Goal: Transaction & Acquisition: Purchase product/service

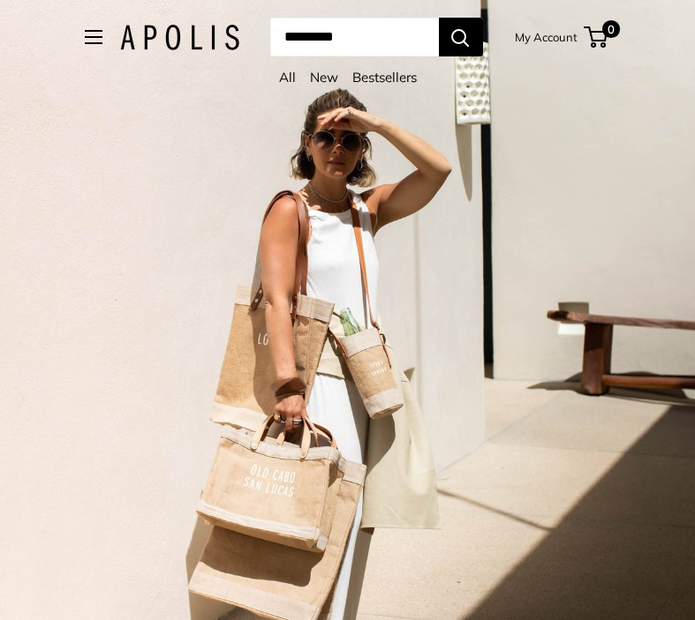
click at [90, 36] on span "Open menu" at bounding box center [92, 36] width 5 height 5
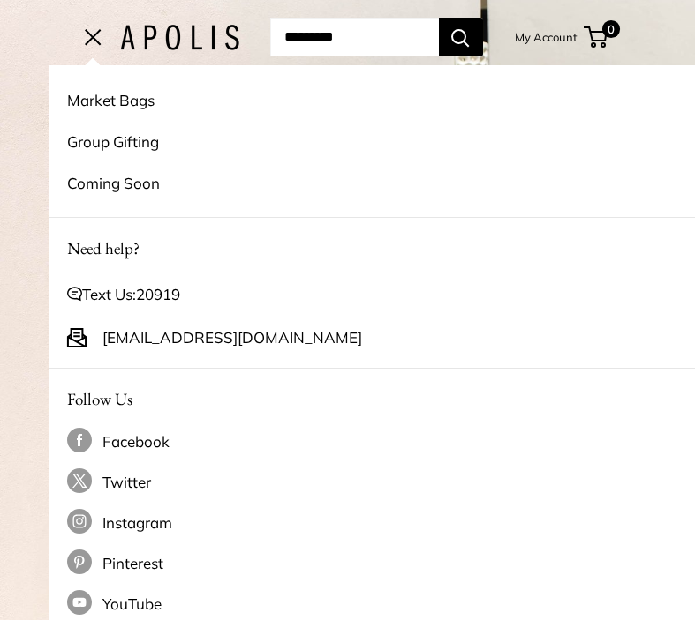
click at [111, 101] on link "Market Bags" at bounding box center [396, 99] width 659 height 41
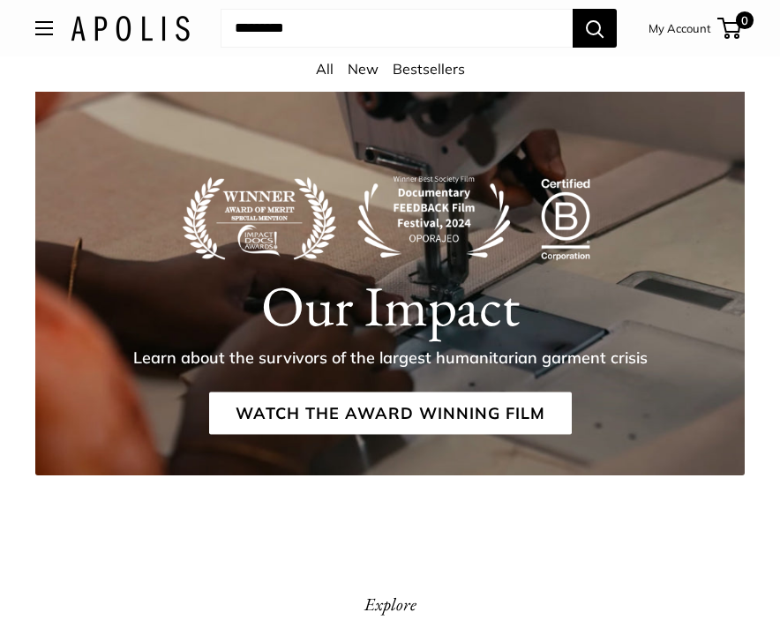
scroll to position [2799, 0]
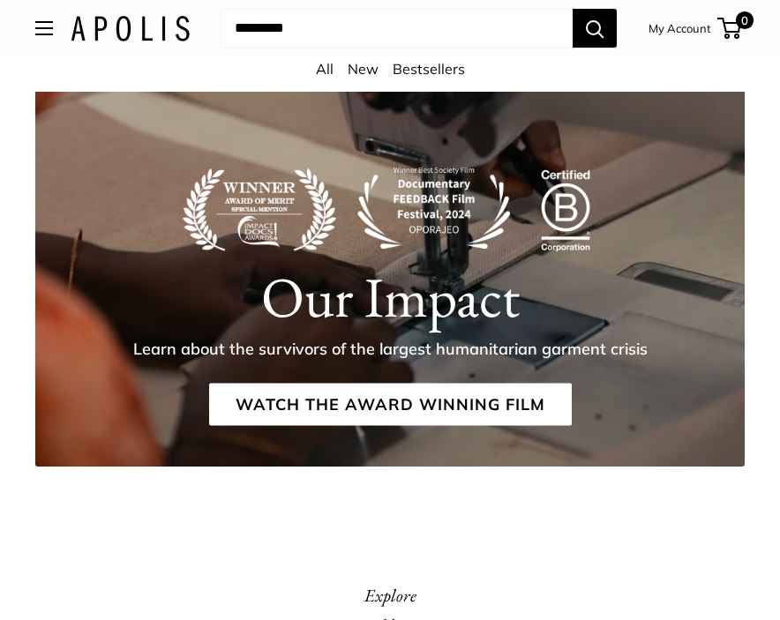
click at [320, 71] on link "All" at bounding box center [325, 69] width 18 height 18
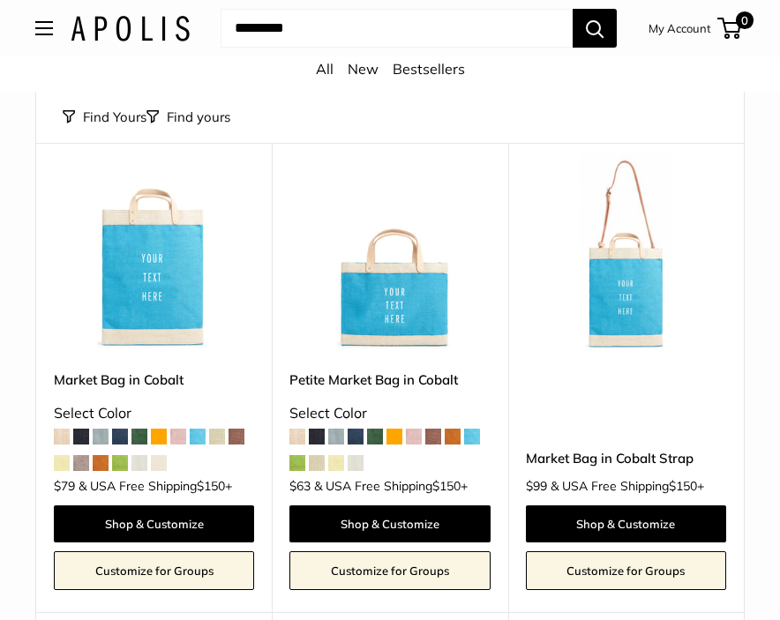
scroll to position [3290, 0]
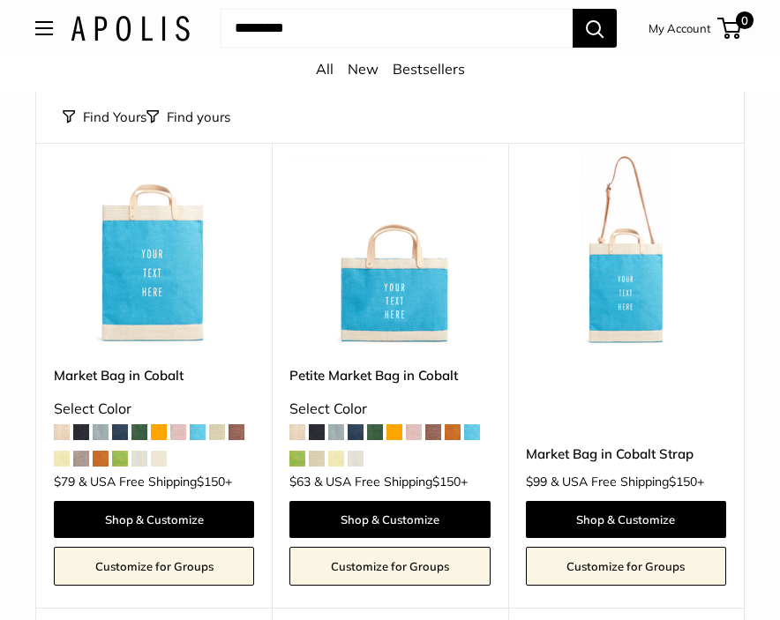
click at [411, 365] on link "Petite Market Bag in Cobalt" at bounding box center [390, 375] width 200 height 20
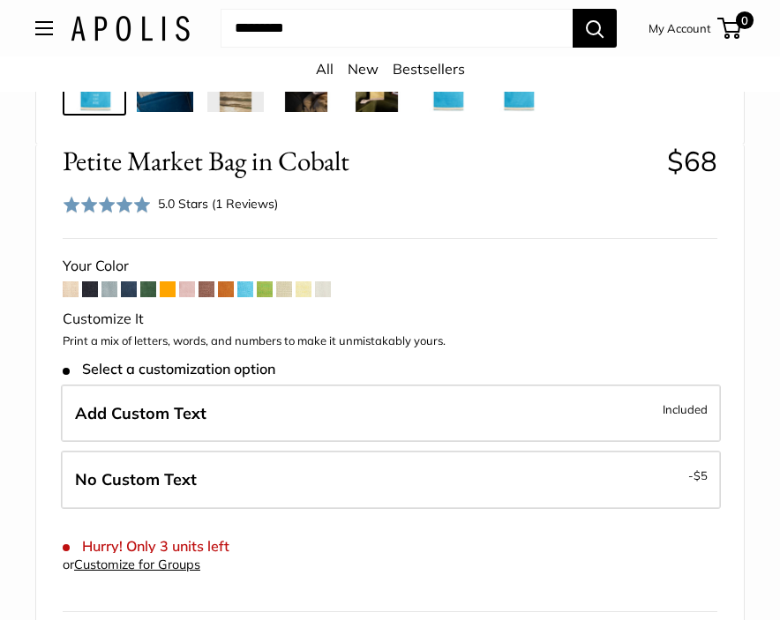
scroll to position [759, 0]
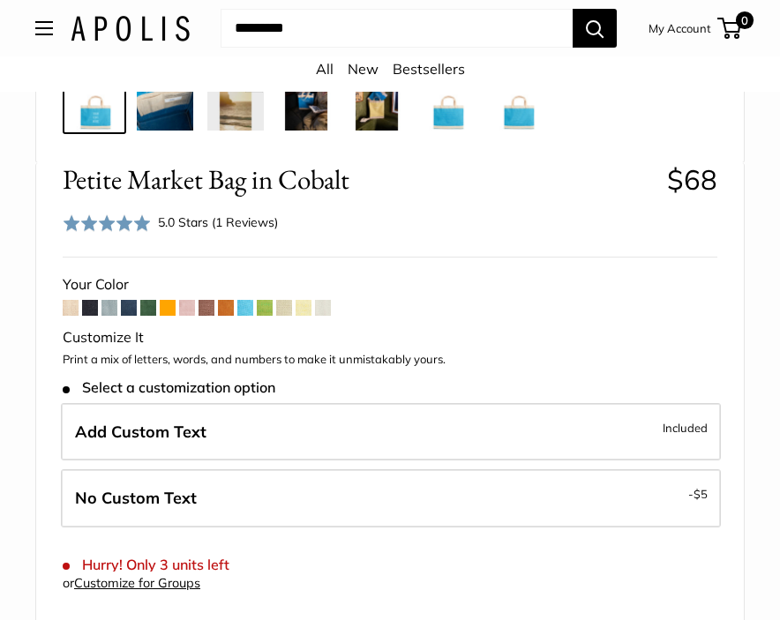
click at [187, 311] on span at bounding box center [187, 308] width 16 height 16
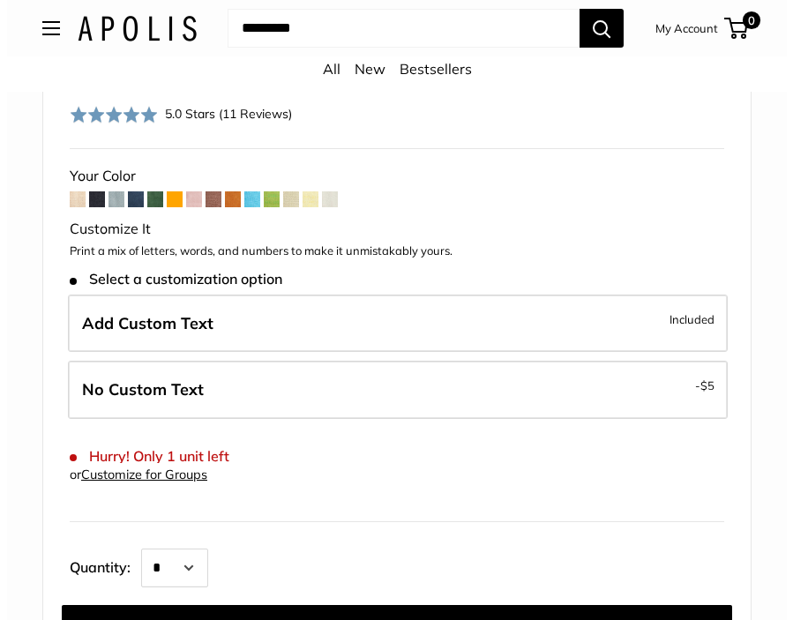
scroll to position [869, 0]
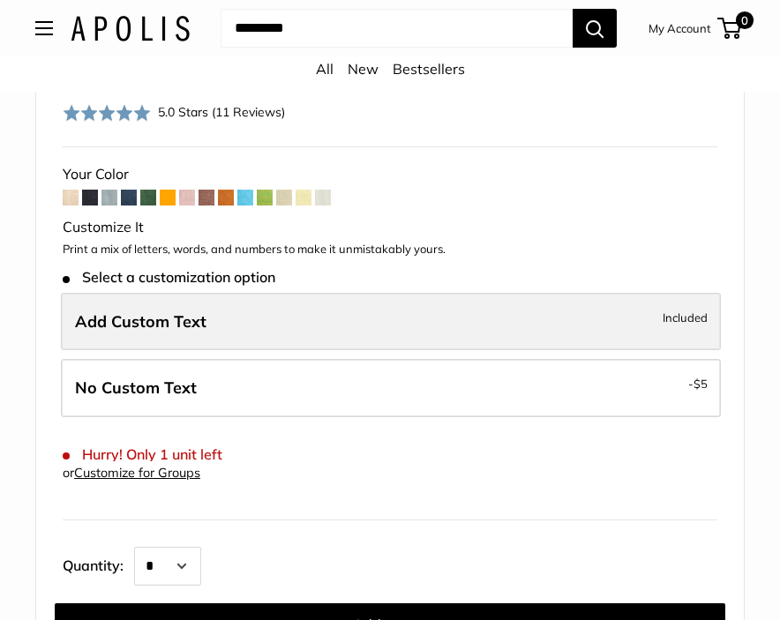
click at [178, 335] on label "Add Custom Text Included" at bounding box center [391, 322] width 660 height 58
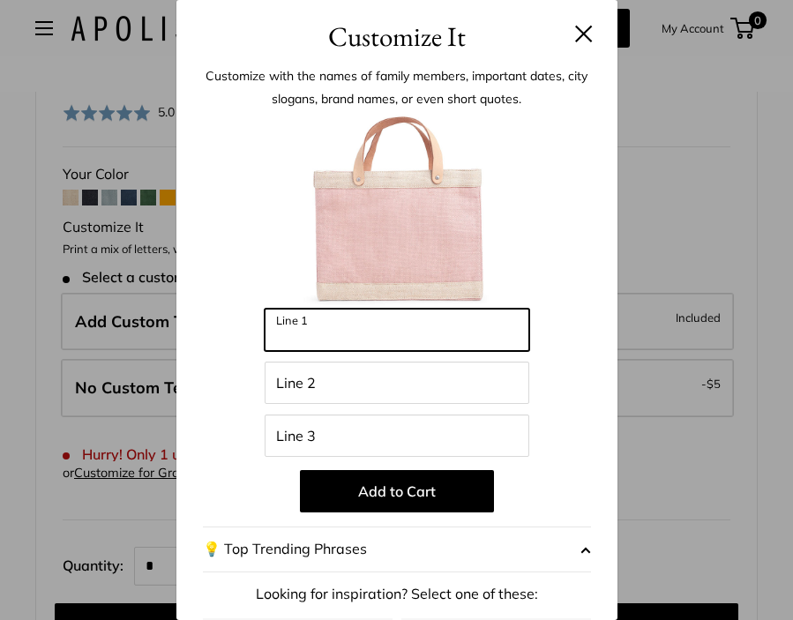
click at [350, 335] on input "Line 1" at bounding box center [397, 330] width 265 height 42
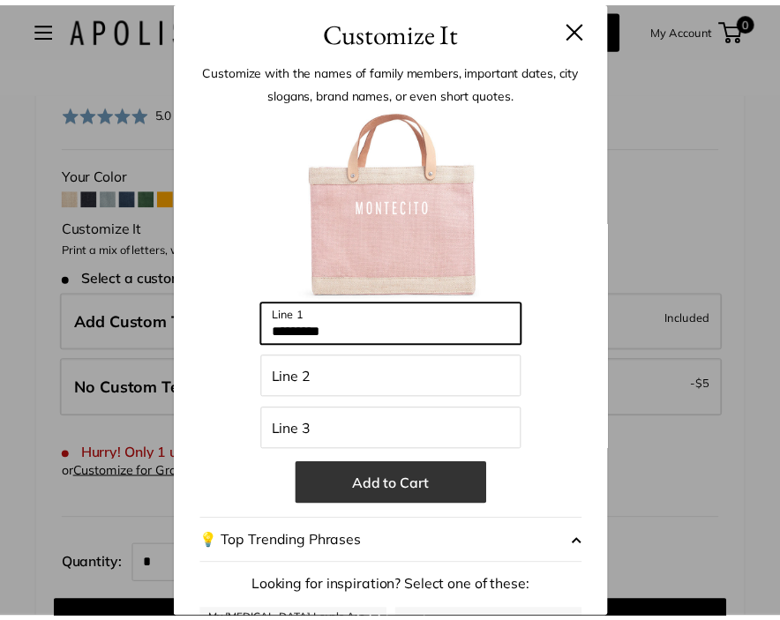
scroll to position [0, 0]
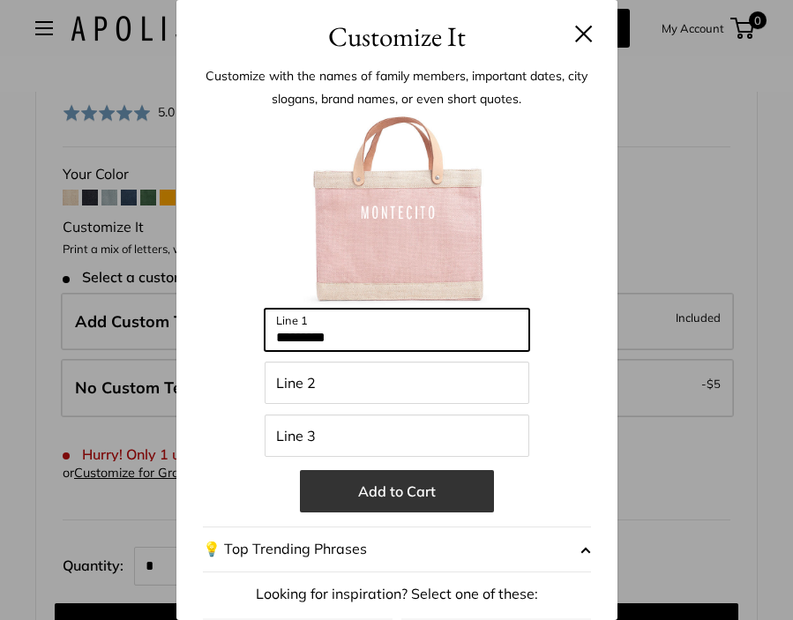
type input "*********"
click at [382, 496] on button "Add to Cart" at bounding box center [397, 491] width 194 height 42
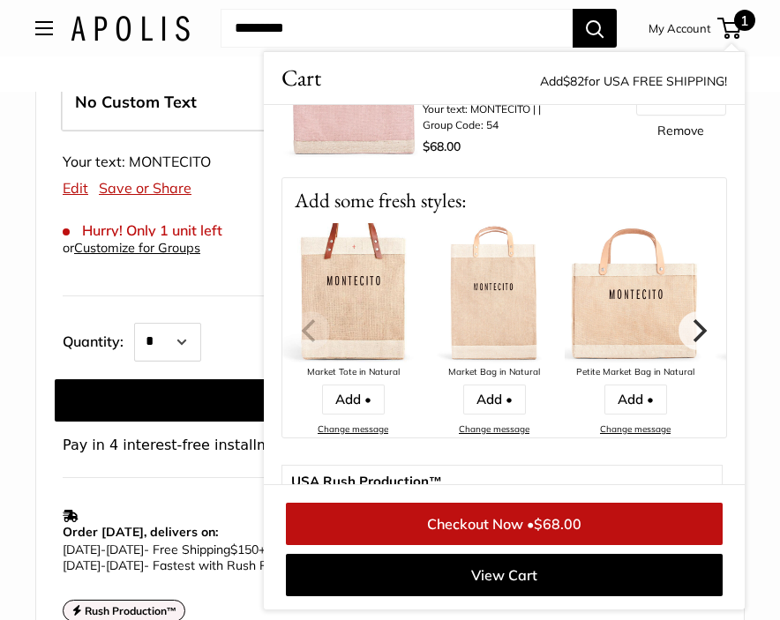
scroll to position [106, 0]
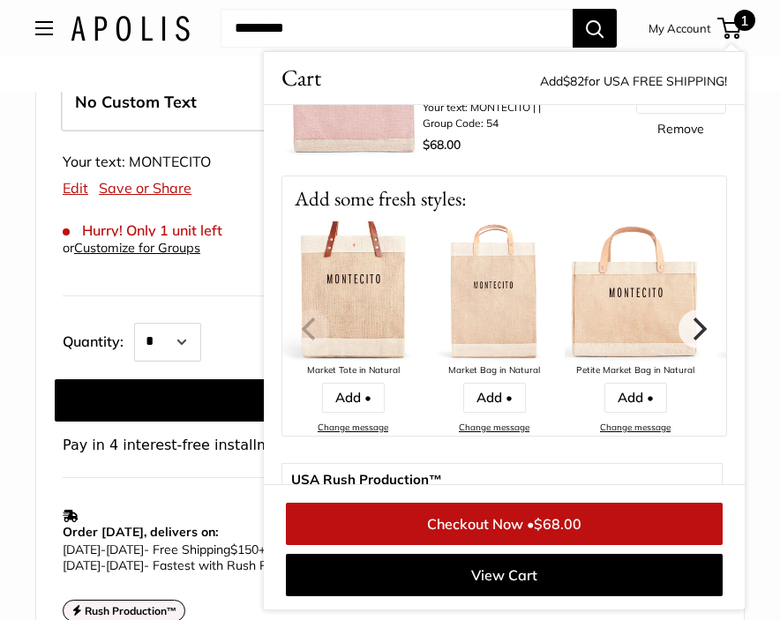
click at [510, 532] on link "Checkout Now • $68.00" at bounding box center [504, 524] width 437 height 42
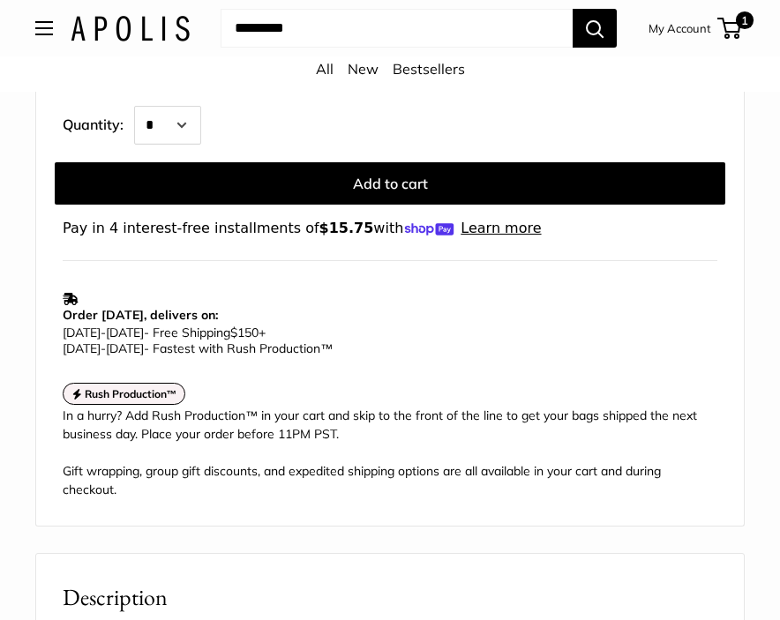
scroll to position [1329, 0]
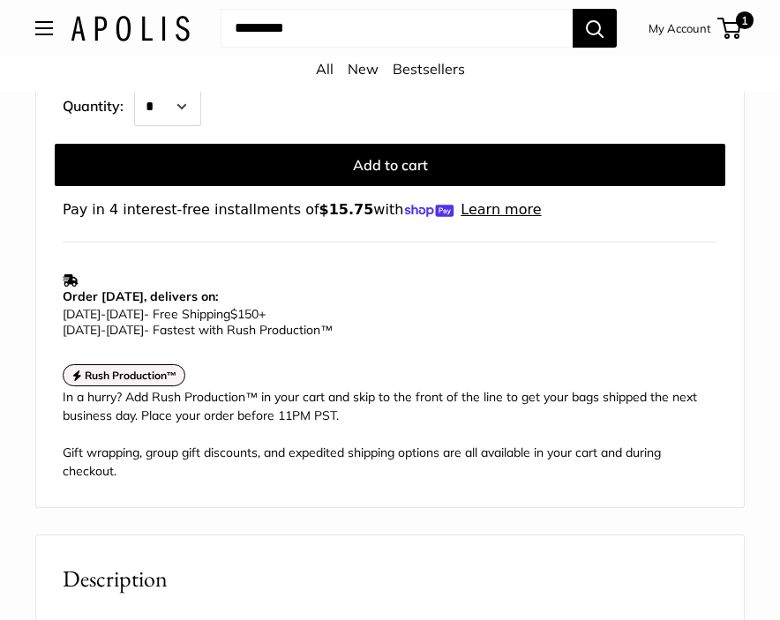
click at [135, 372] on strong "Rush Production™" at bounding box center [131, 375] width 93 height 13
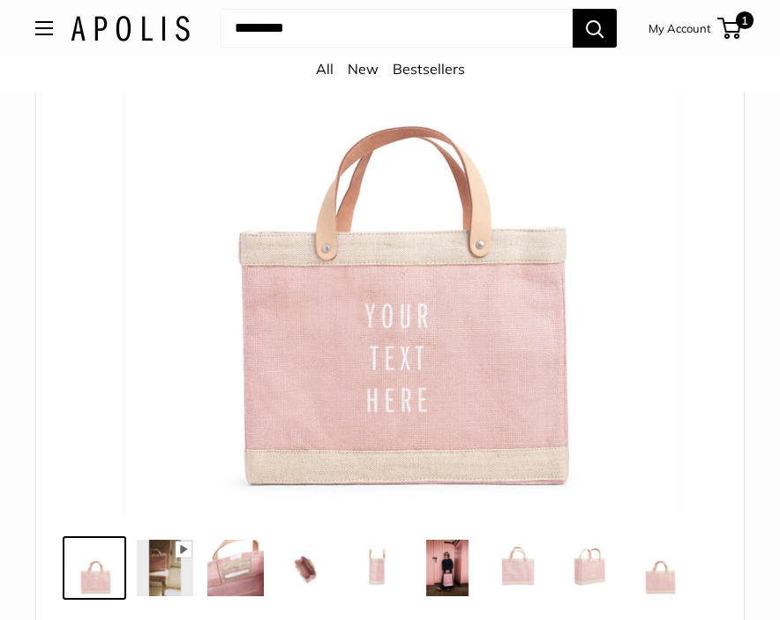
scroll to position [273, 0]
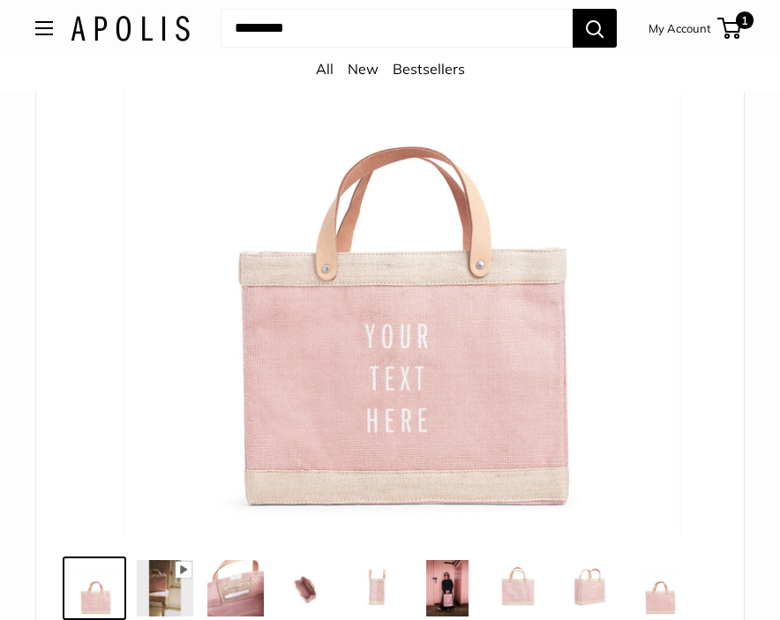
click at [287, 31] on input "Search..." at bounding box center [397, 28] width 352 height 39
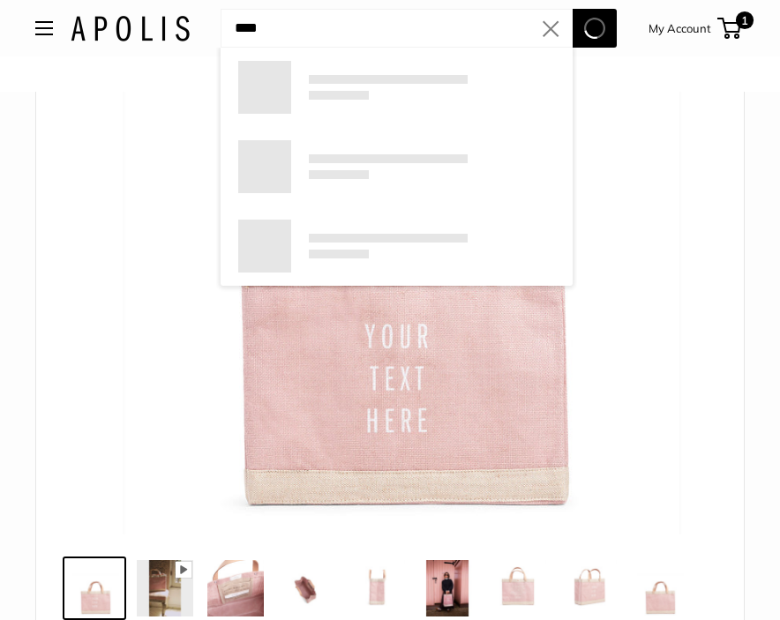
type input "****"
click at [573, 9] on button "Search" at bounding box center [595, 28] width 44 height 39
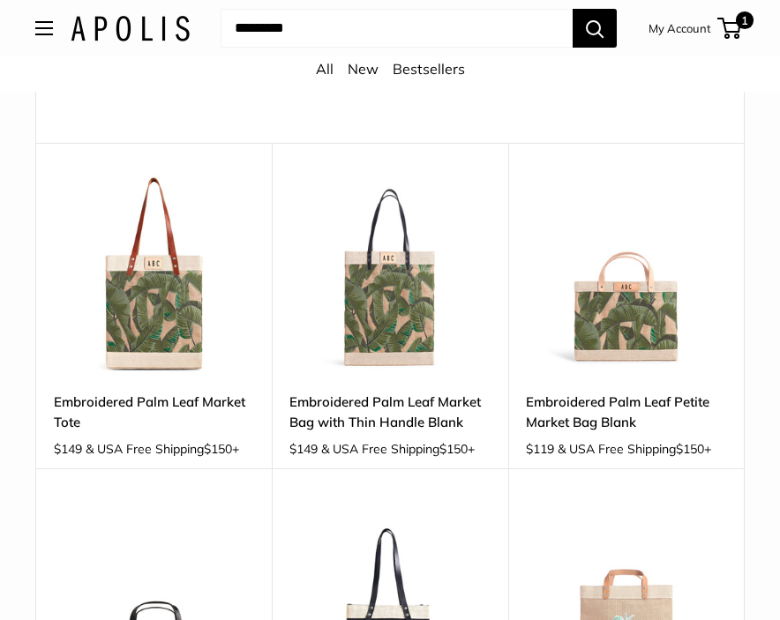
scroll to position [181, 0]
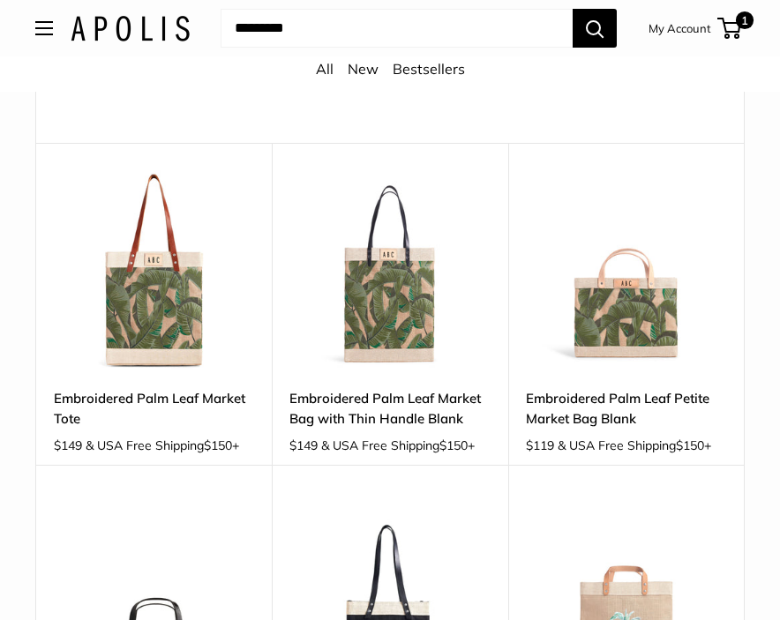
click at [585, 425] on link "Embroidered Palm Leaf Petite Market Bag Blank" at bounding box center [626, 408] width 200 height 41
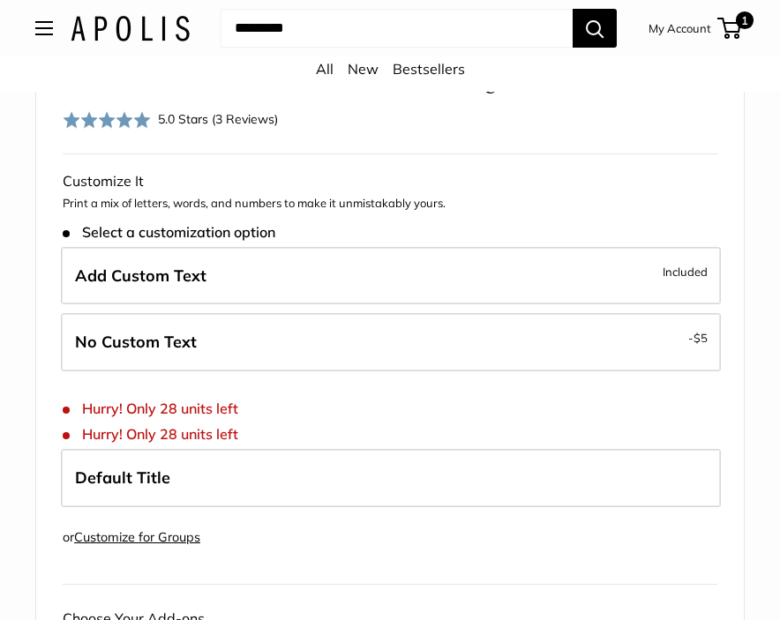
scroll to position [877, 0]
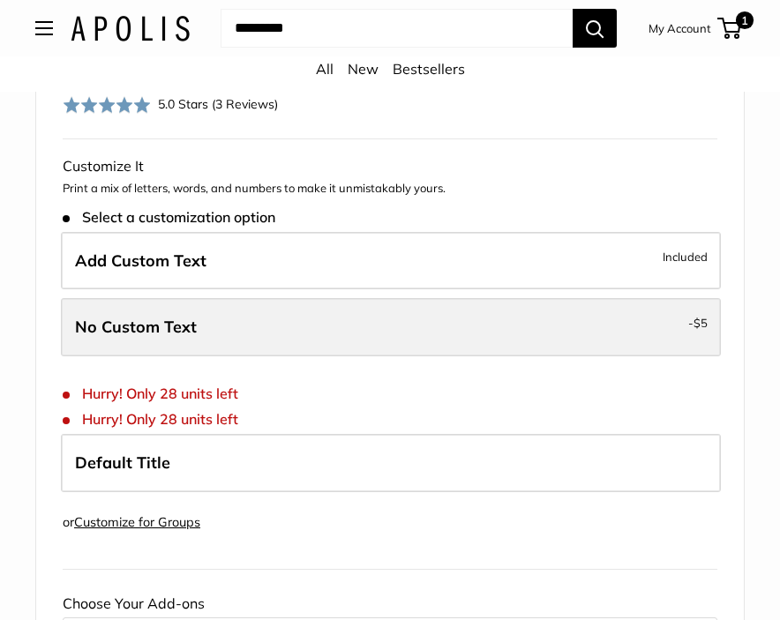
click at [367, 340] on label "No Custom Text - $5" at bounding box center [391, 327] width 660 height 58
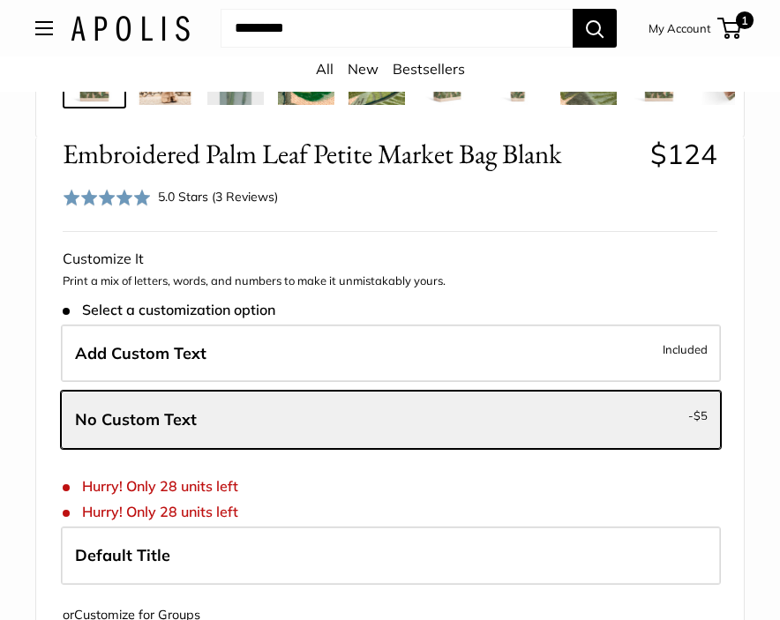
scroll to position [786, 0]
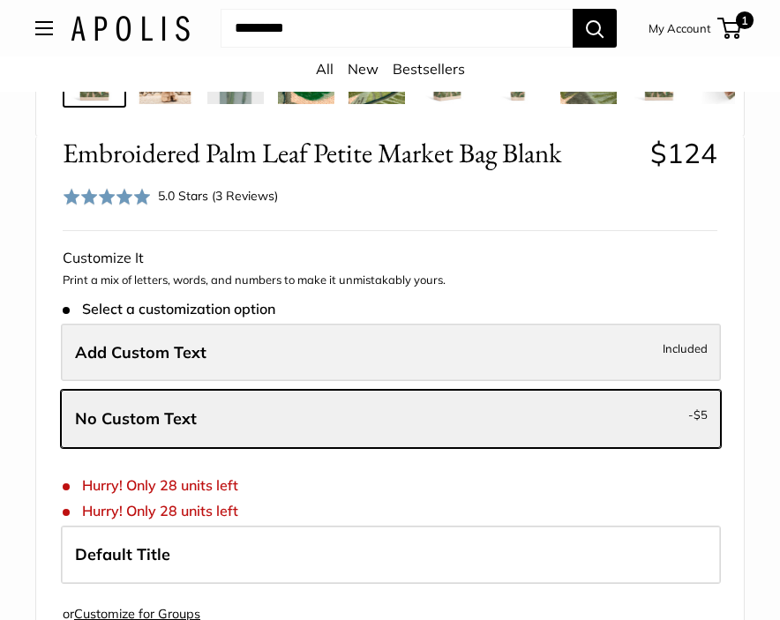
click at [329, 377] on label "Add Custom Text Included" at bounding box center [391, 353] width 660 height 58
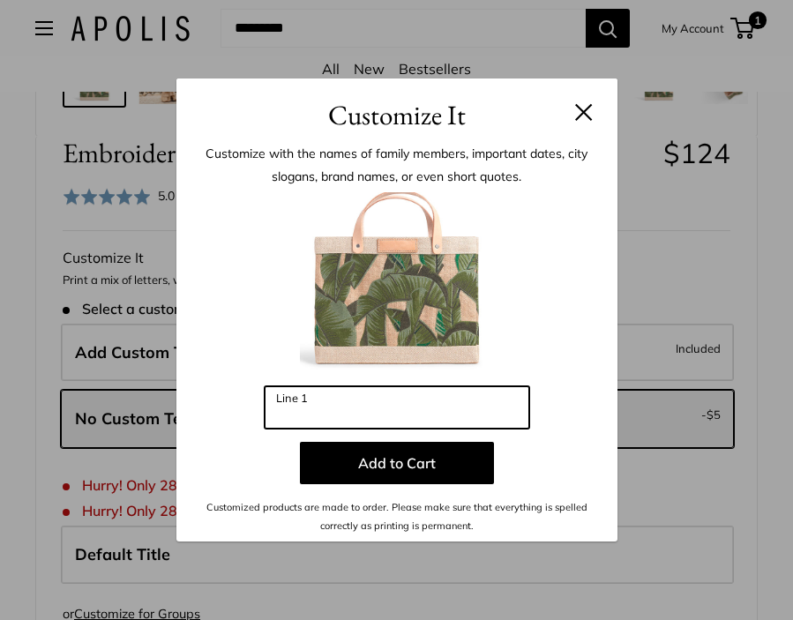
click at [359, 413] on input "Line 1" at bounding box center [397, 408] width 265 height 42
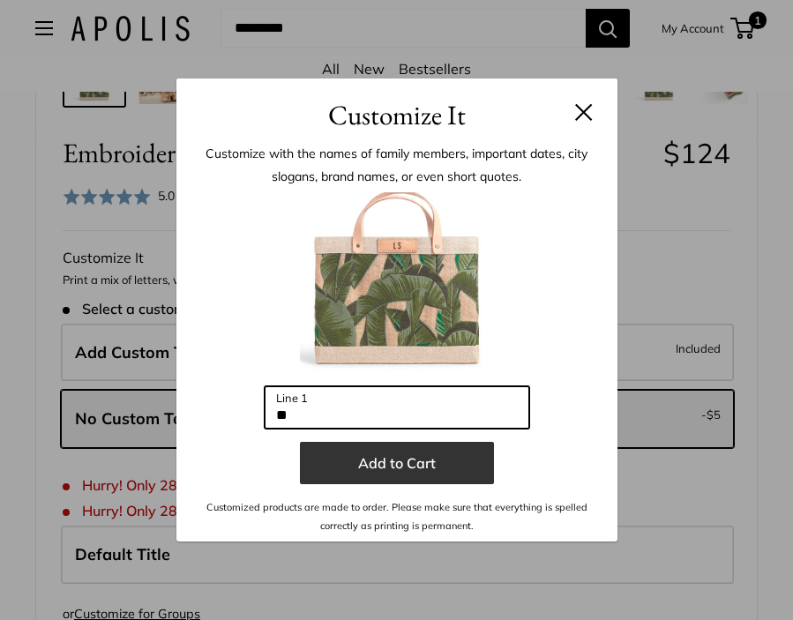
type input "**"
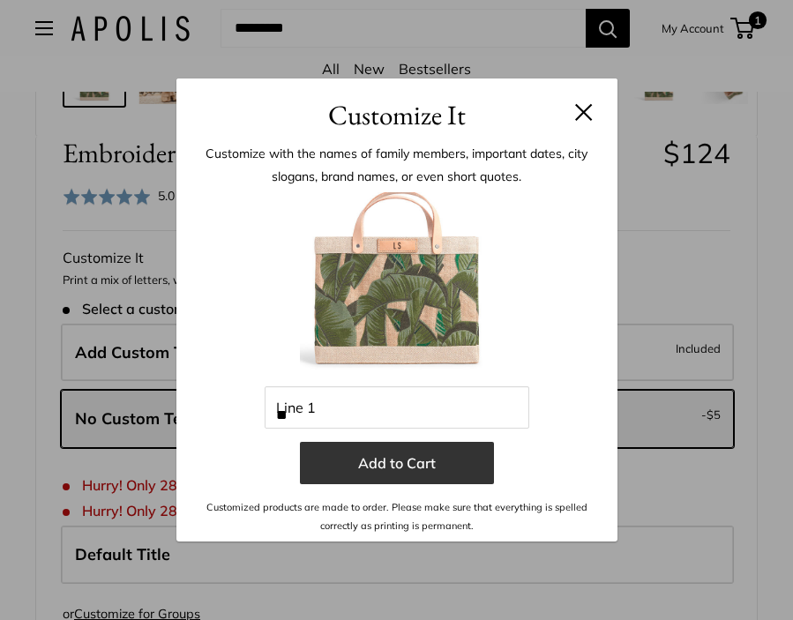
click at [460, 460] on button "Add to Cart" at bounding box center [397, 463] width 194 height 42
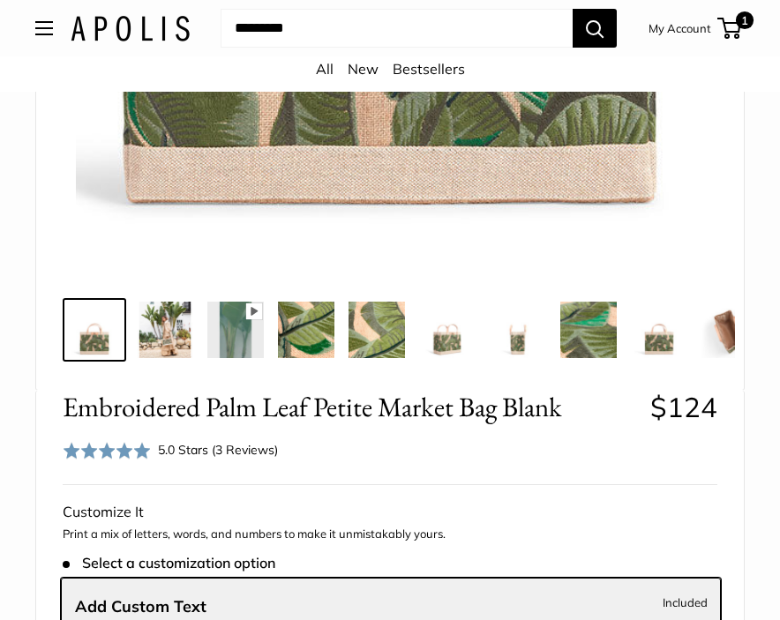
scroll to position [391, 0]
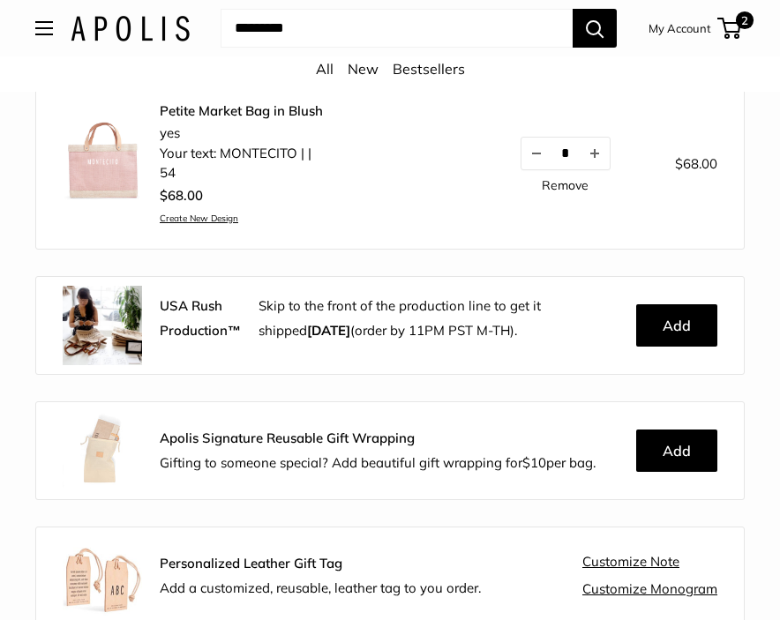
scroll to position [478, 0]
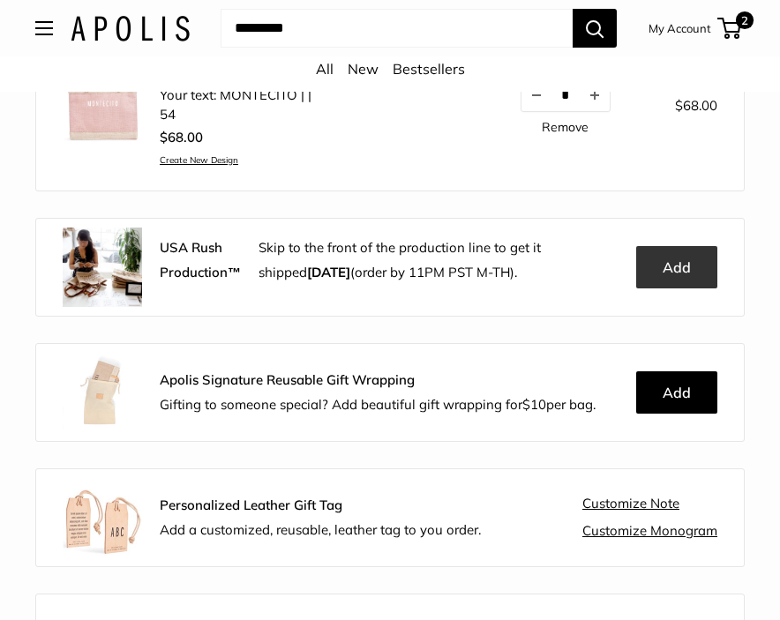
click at [669, 267] on button "Add" at bounding box center [676, 267] width 81 height 42
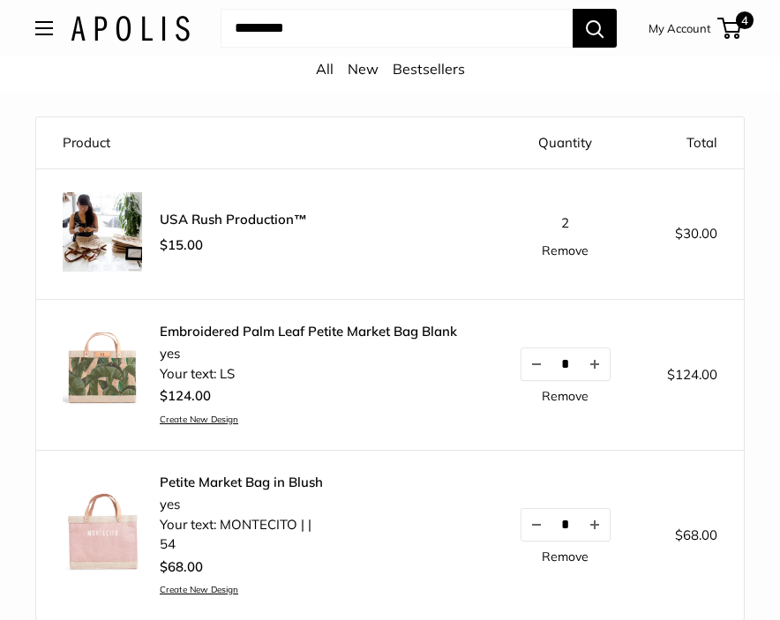
scroll to position [0, 0]
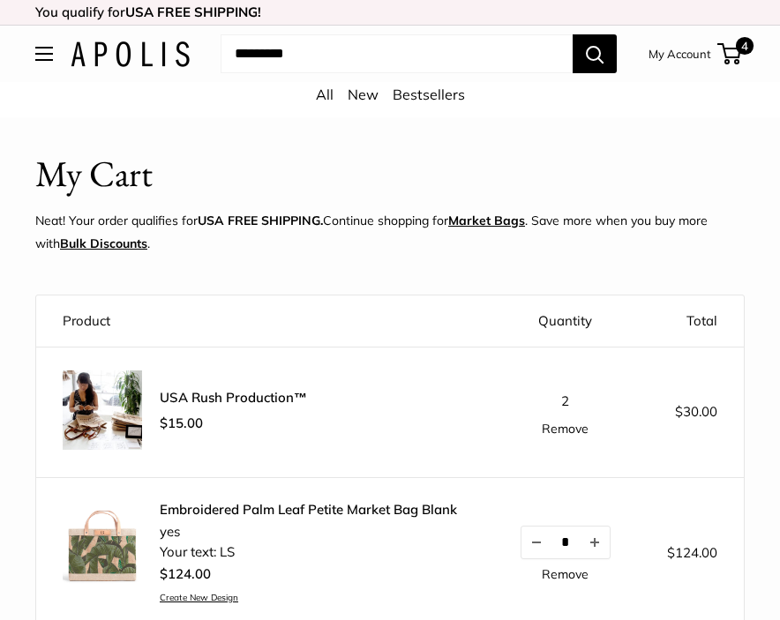
click at [41, 54] on span "Open menu" at bounding box center [43, 53] width 5 height 5
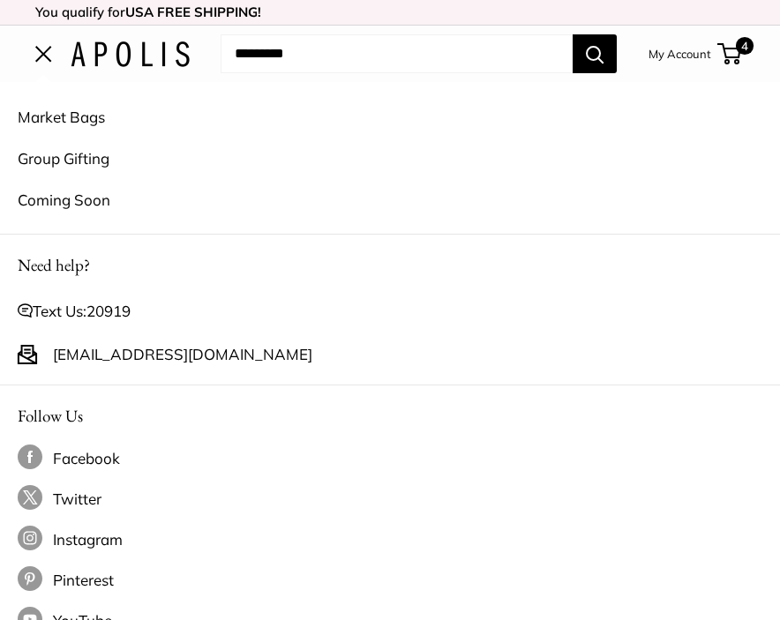
click at [66, 122] on link "Market Bags" at bounding box center [390, 116] width 745 height 41
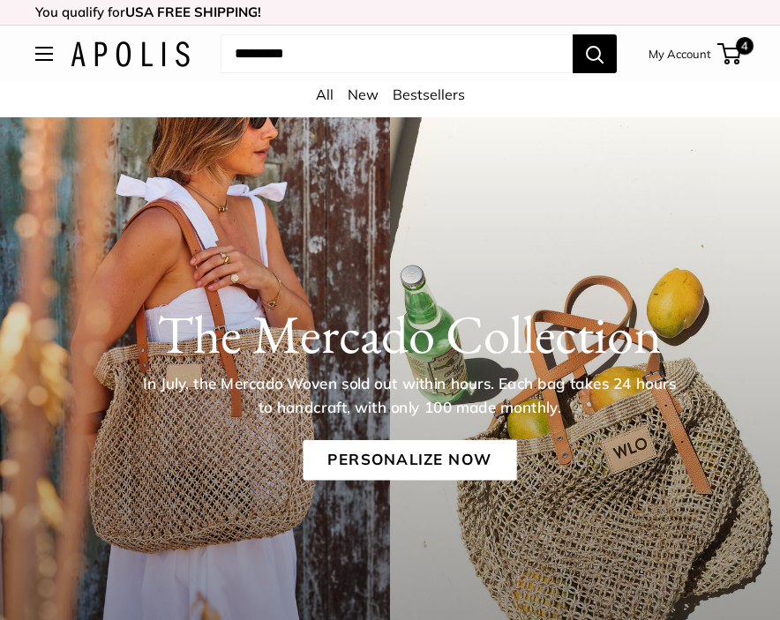
click at [274, 56] on input "Search..." at bounding box center [397, 53] width 352 height 39
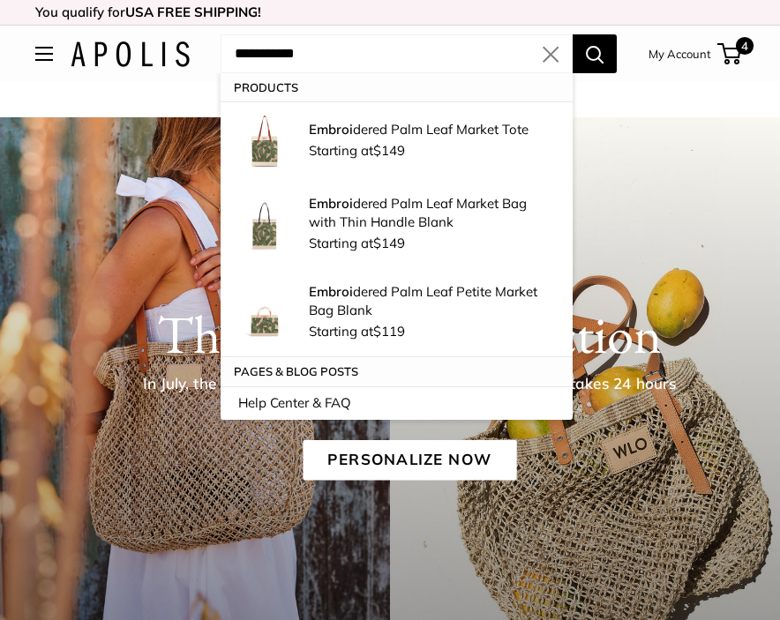
type input "**********"
click at [573, 34] on button "Search" at bounding box center [595, 53] width 44 height 39
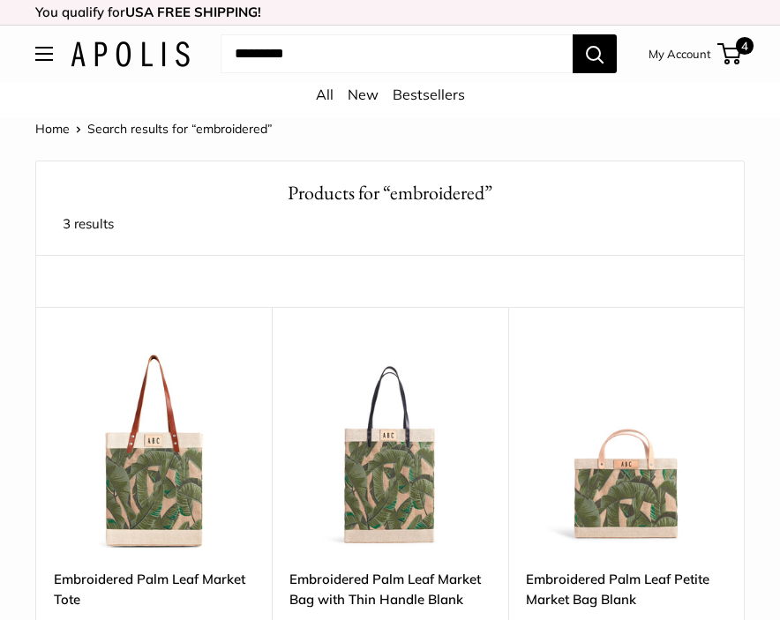
click at [411, 98] on link "Bestsellers" at bounding box center [429, 95] width 72 height 18
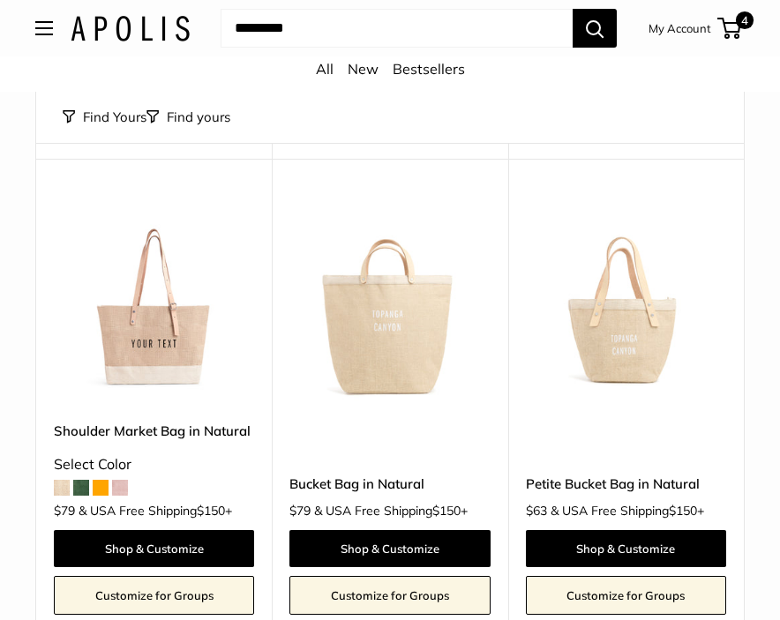
scroll to position [637, 0]
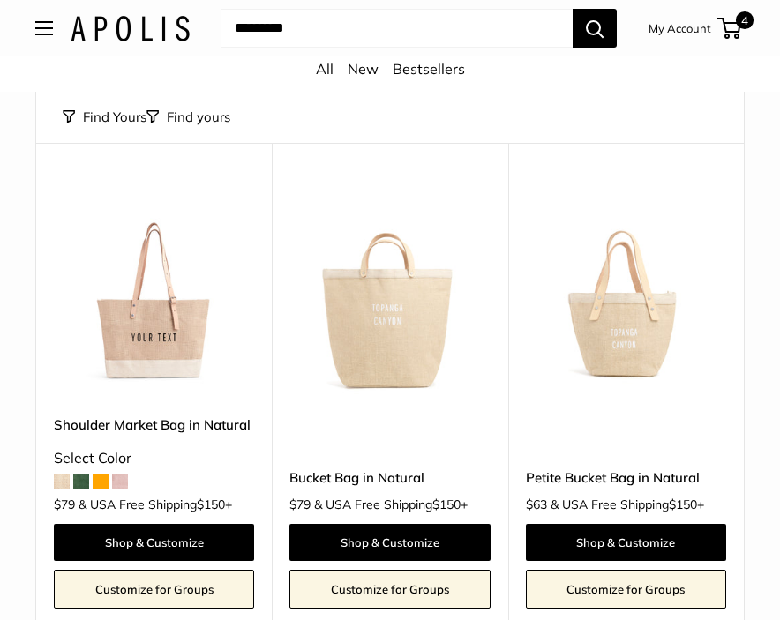
click at [0, 0] on img at bounding box center [0, 0] width 0 height 0
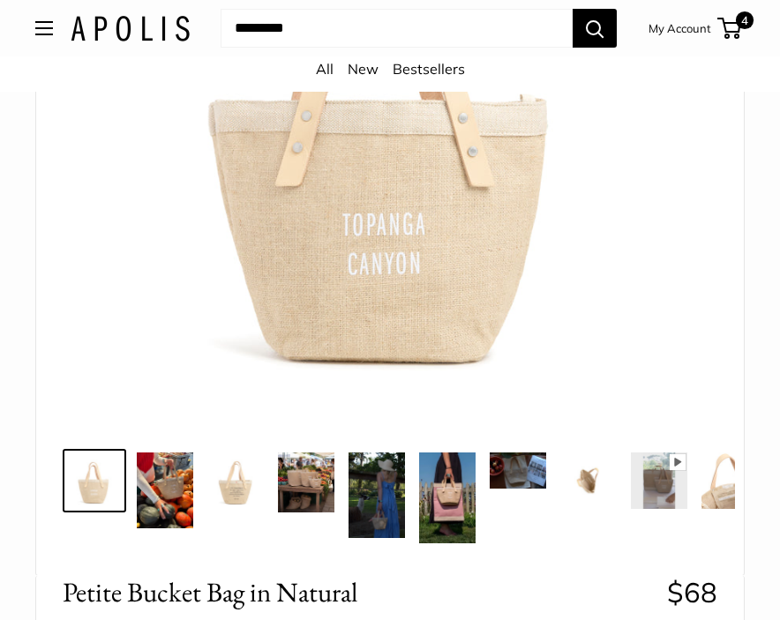
scroll to position [409, 0]
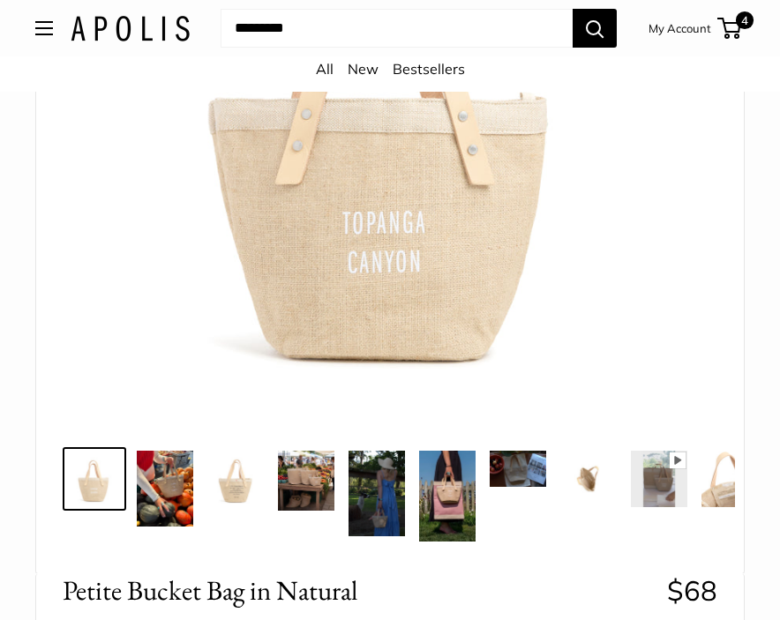
click at [232, 478] on img at bounding box center [235, 479] width 56 height 56
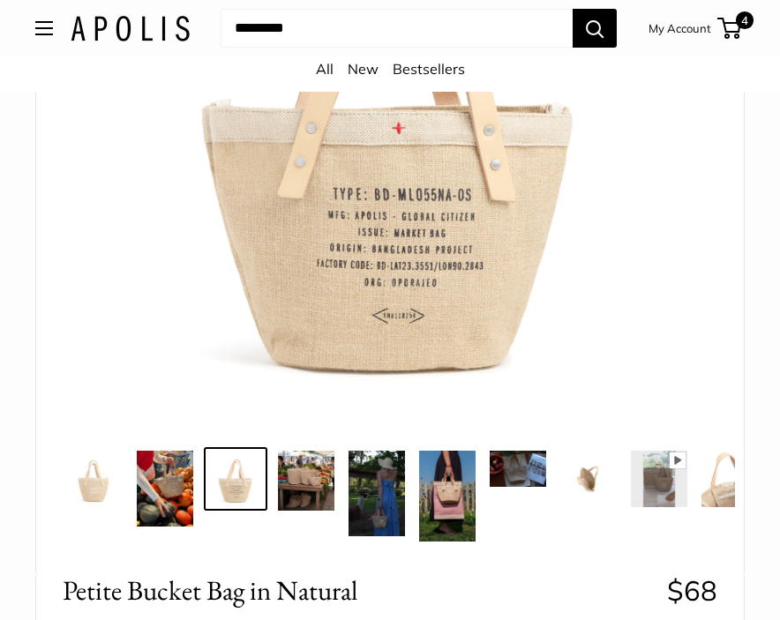
click at [316, 487] on img at bounding box center [306, 481] width 56 height 60
